Goal: Complete application form: Complete application form

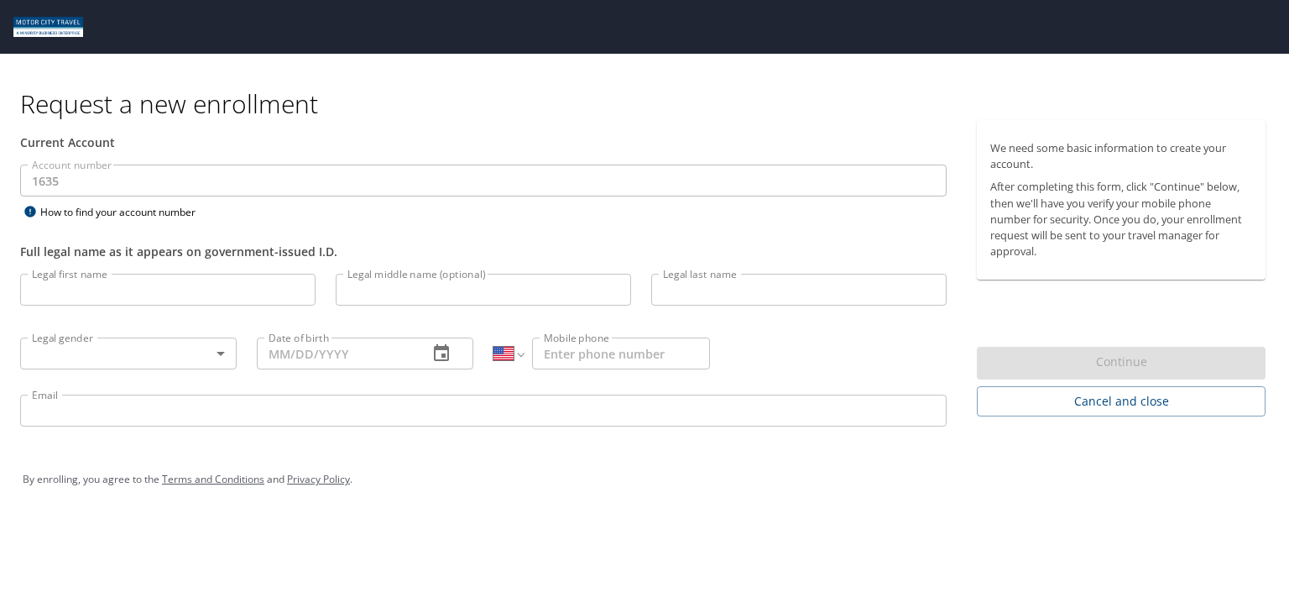
select select "US"
click at [184, 290] on input "Legal first name" at bounding box center [167, 290] width 295 height 32
type input "Azra"
click at [710, 290] on input "Legal last name" at bounding box center [798, 290] width 295 height 32
type input "[PERSON_NAME]"
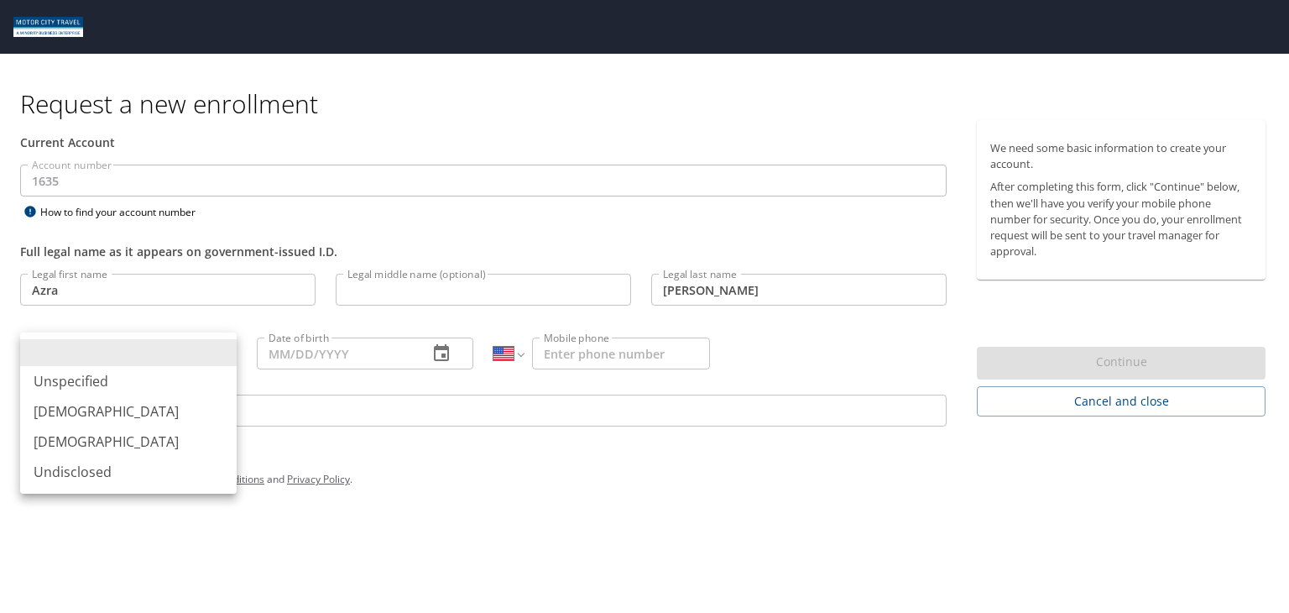
click at [198, 345] on body "Request a new enrollment Current Account Account number 1635 Account number How…" at bounding box center [644, 306] width 1289 height 613
click at [99, 441] on li "[DEMOGRAPHIC_DATA]" at bounding box center [128, 441] width 217 height 30
type input "[DEMOGRAPHIC_DATA]"
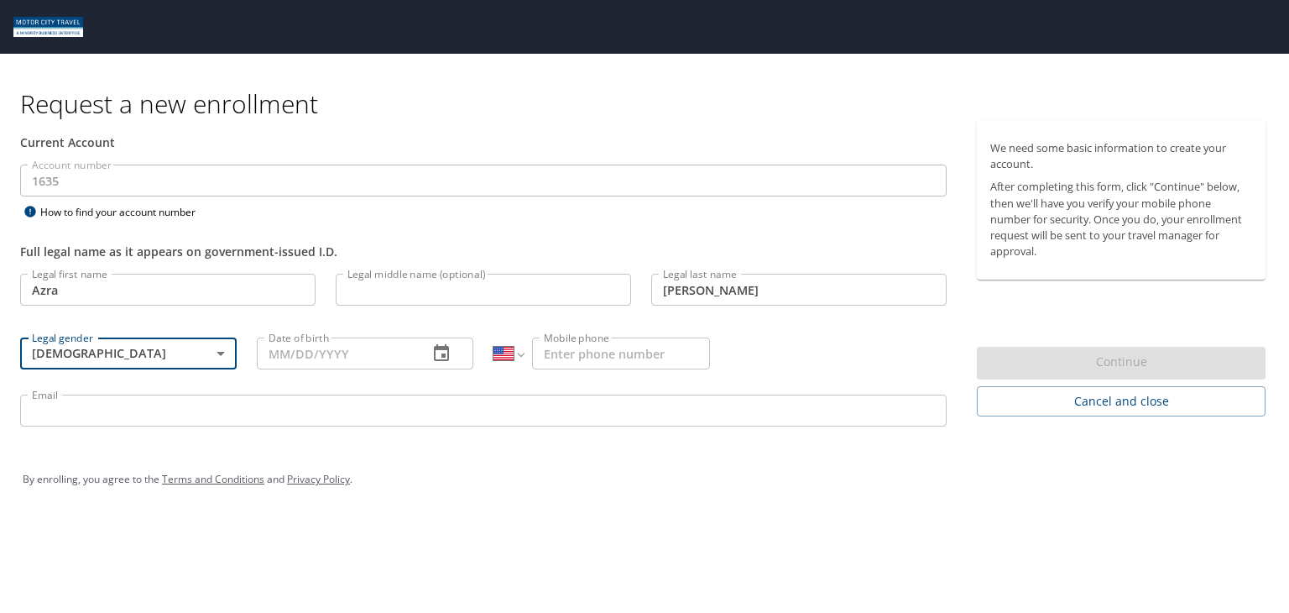
click at [436, 350] on icon "button" at bounding box center [441, 353] width 20 height 20
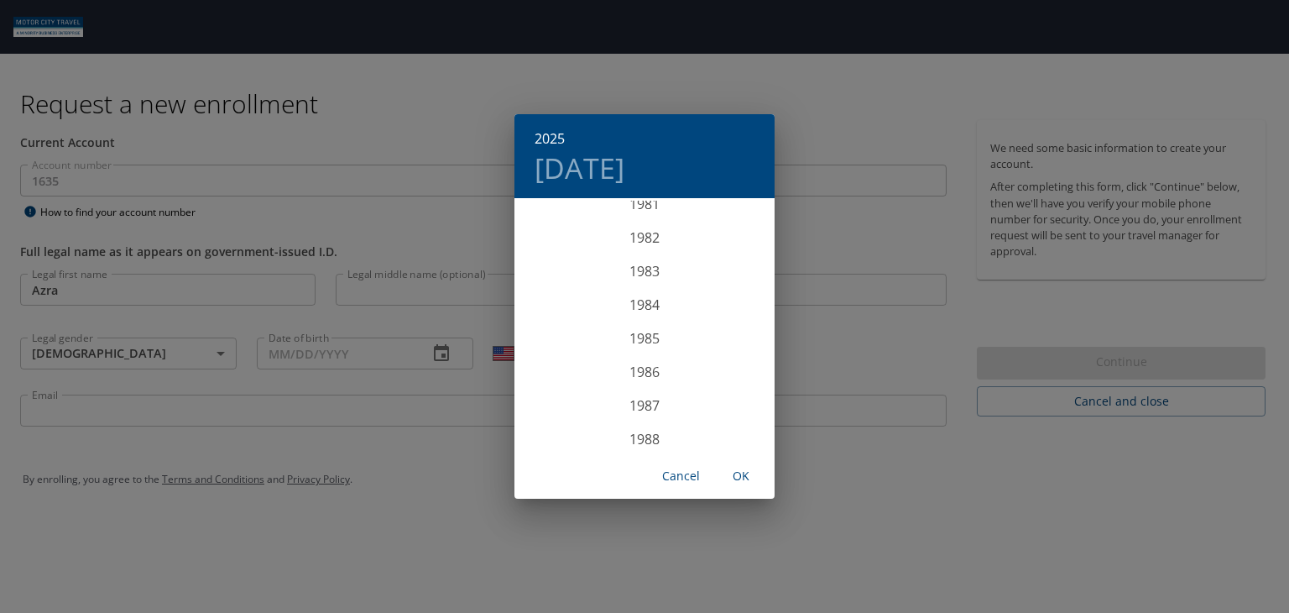
scroll to position [2795, 0]
click at [640, 373] on div "1987" at bounding box center [644, 377] width 260 height 34
click at [730, 415] on div "Dec" at bounding box center [731, 420] width 86 height 63
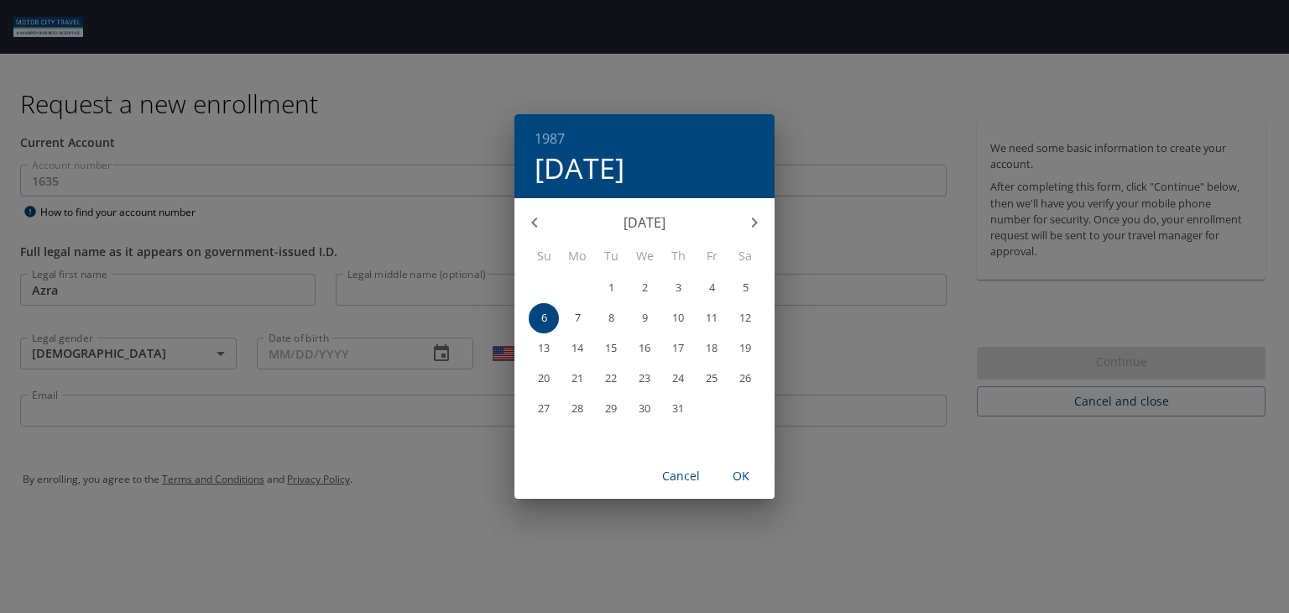
click at [742, 379] on p "26" at bounding box center [745, 378] width 12 height 11
click at [734, 476] on span "OK" at bounding box center [741, 476] width 40 height 21
type input "[DATE]"
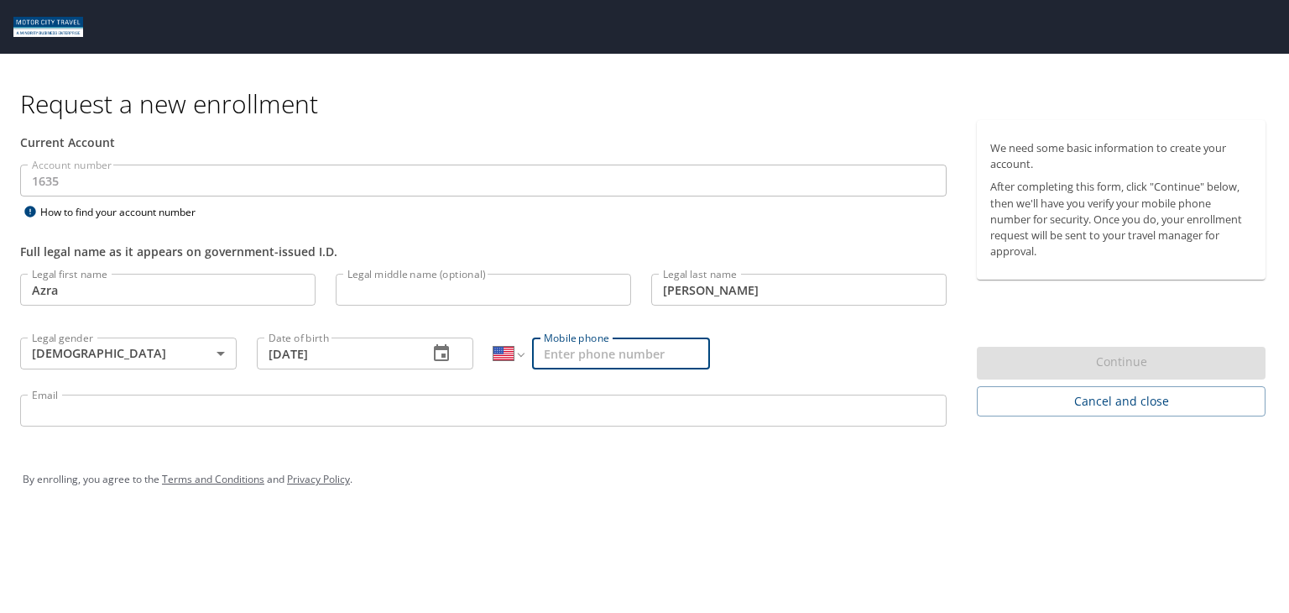
click at [644, 361] on input "Mobile phone" at bounding box center [621, 353] width 178 height 32
type input "[PHONE_NUMBER]"
click at [340, 415] on input "Email" at bounding box center [483, 410] width 927 height 32
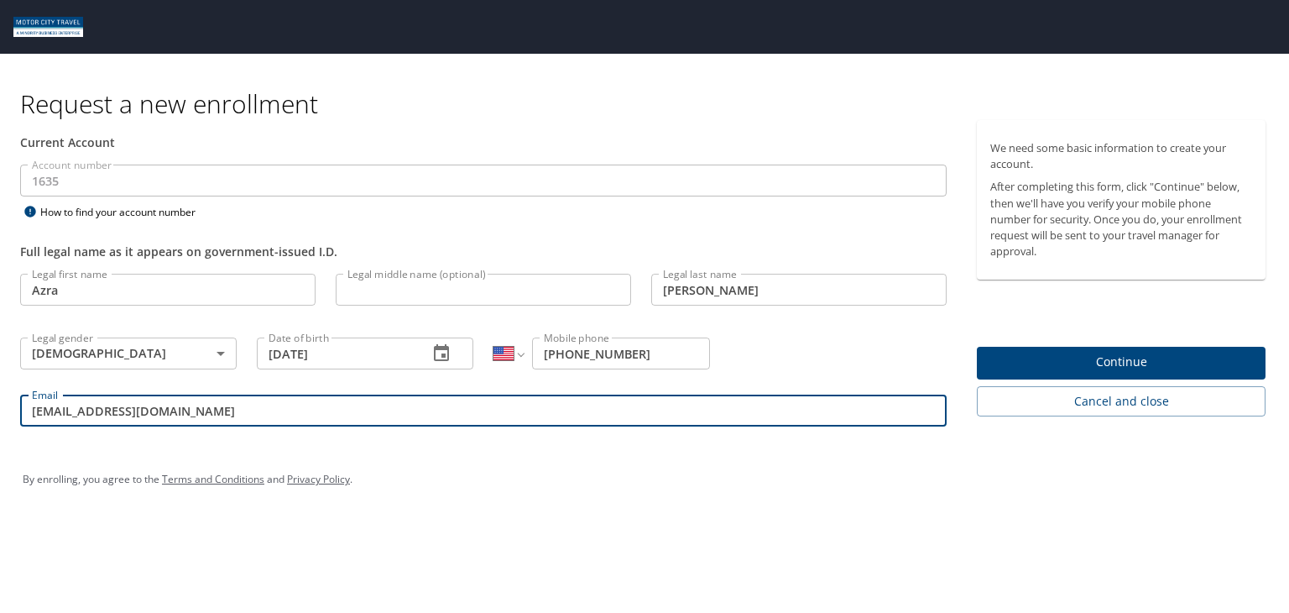
type input "[EMAIL_ADDRESS][DOMAIN_NAME]"
click at [1090, 358] on span "Continue" at bounding box center [1121, 362] width 262 height 21
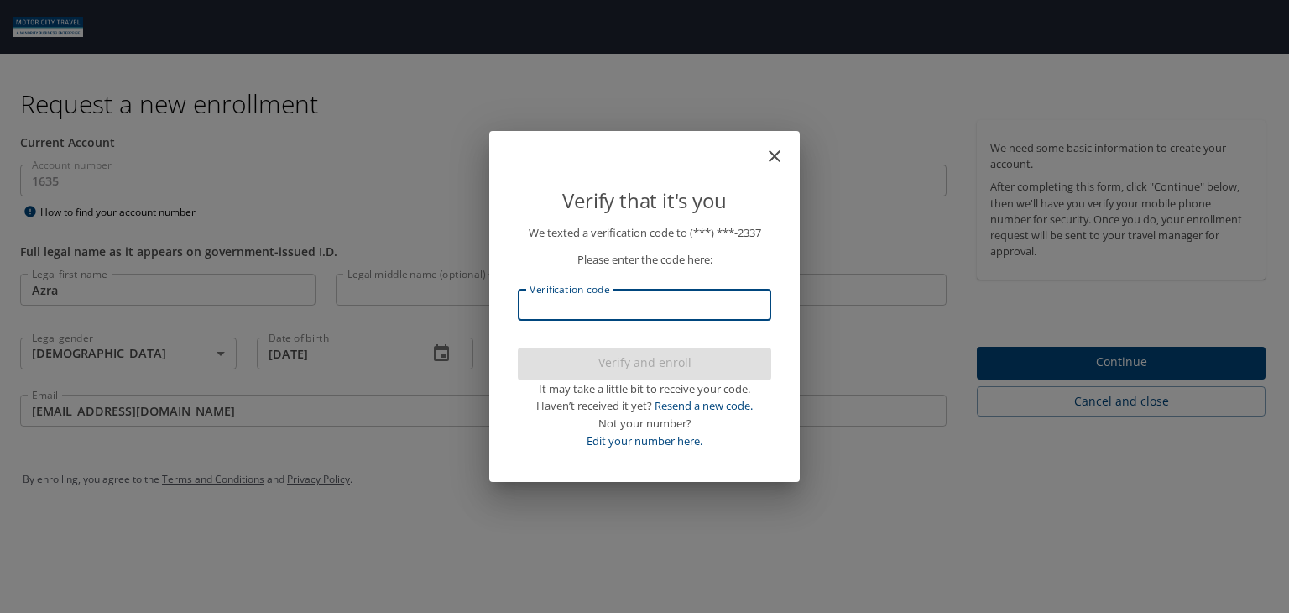
click at [723, 300] on input "Verification code" at bounding box center [644, 305] width 253 height 32
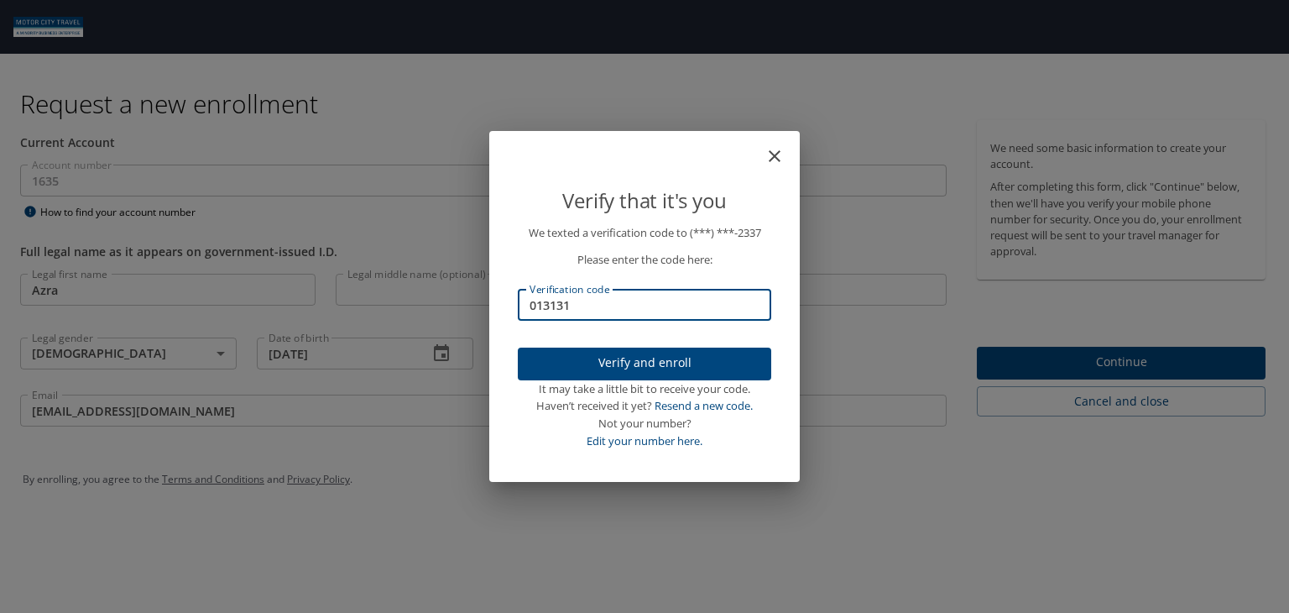
type input "013131"
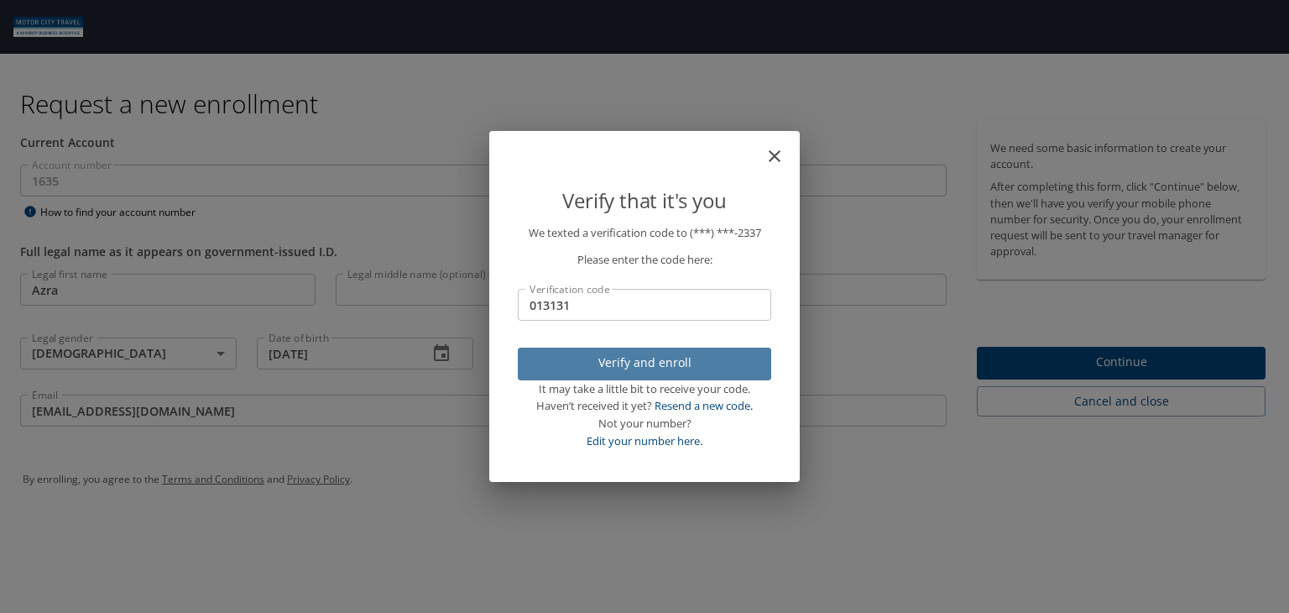
click at [715, 363] on span "Verify and enroll" at bounding box center [644, 363] width 227 height 21
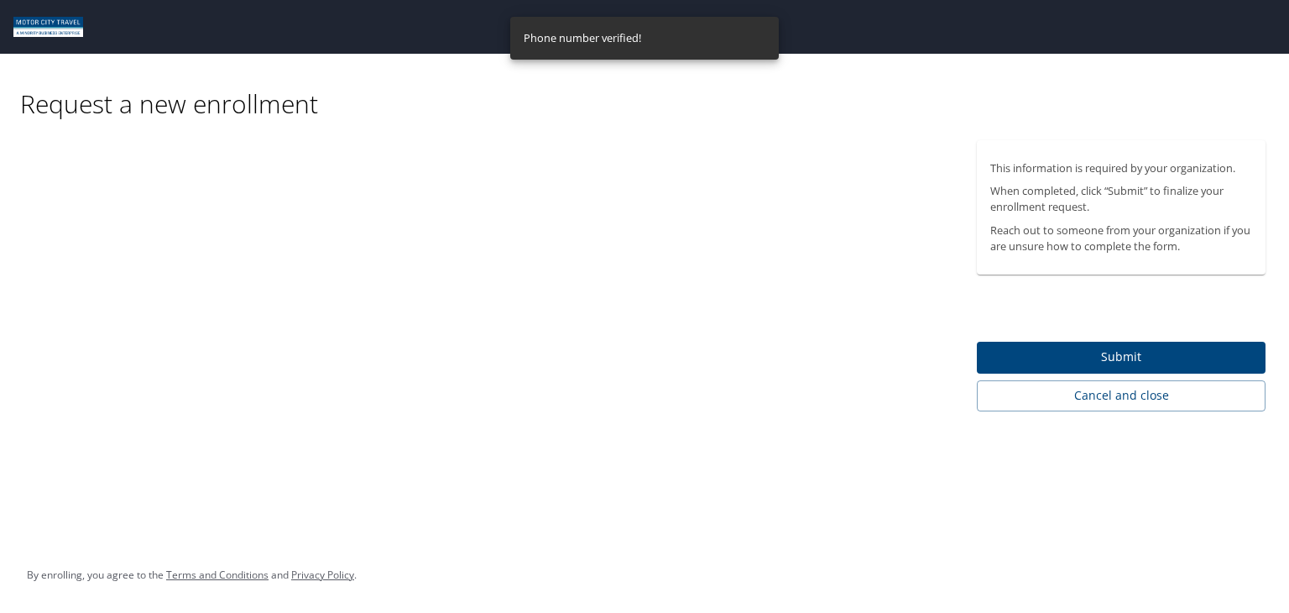
click at [144, 176] on div at bounding box center [483, 275] width 967 height 271
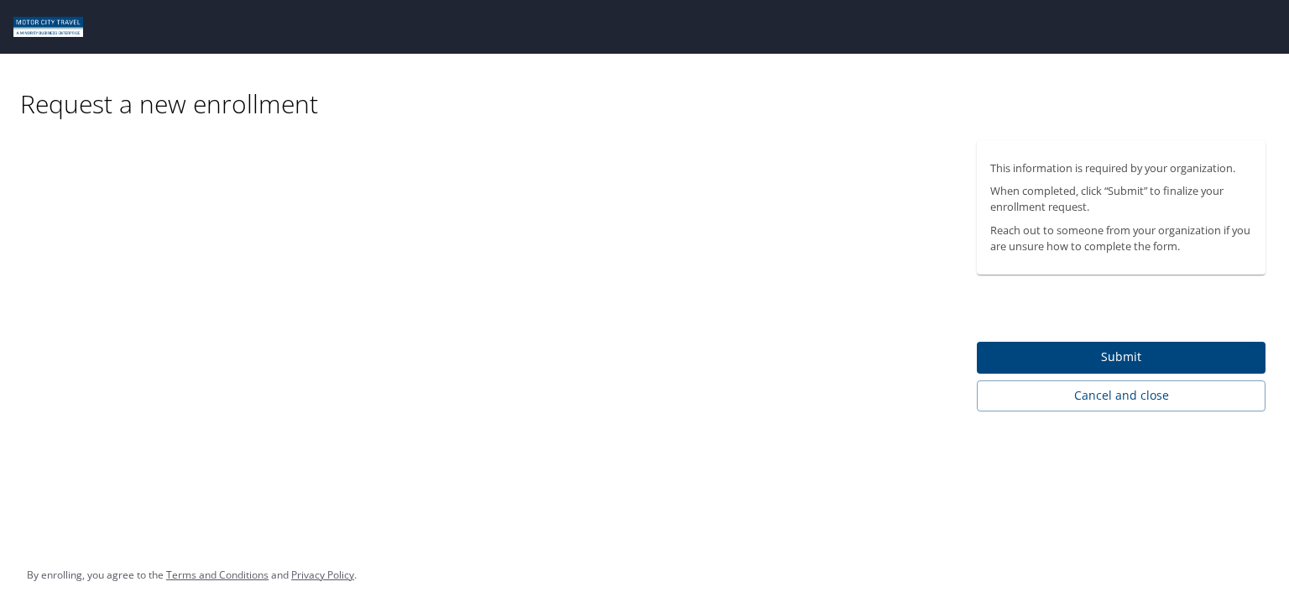
click at [1102, 359] on span "Submit" at bounding box center [1121, 357] width 262 height 21
